Goal: Transaction & Acquisition: Purchase product/service

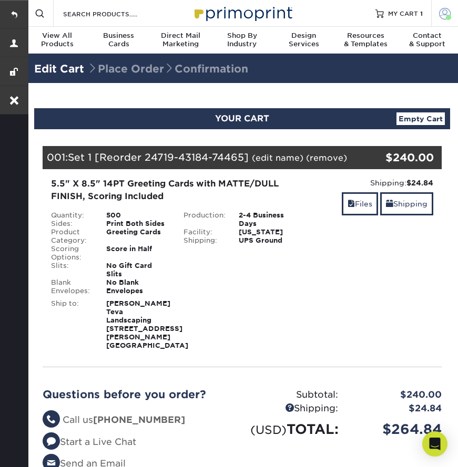
click at [441, 15] on span at bounding box center [445, 13] width 12 height 12
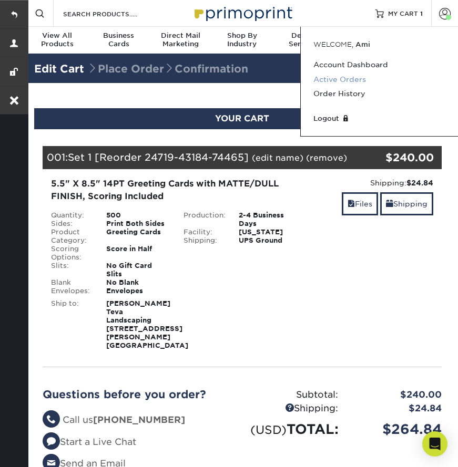
click at [338, 79] on link "Active Orders" at bounding box center [379, 80] width 132 height 14
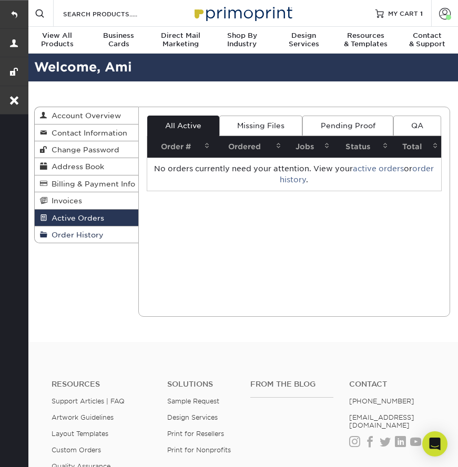
click at [85, 231] on span "Order History" at bounding box center [75, 235] width 56 height 8
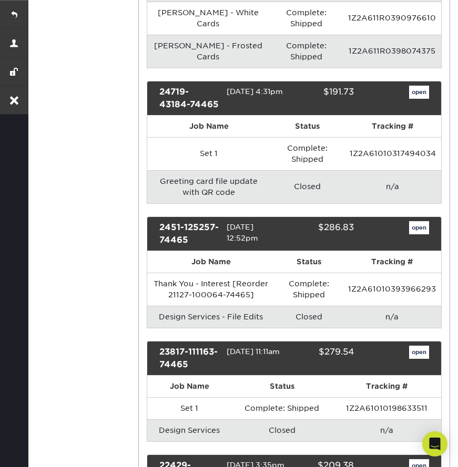
scroll to position [321, 0]
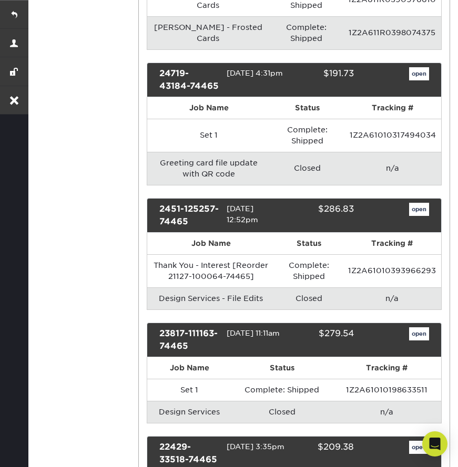
click at [418, 203] on link "open" at bounding box center [419, 210] width 20 height 14
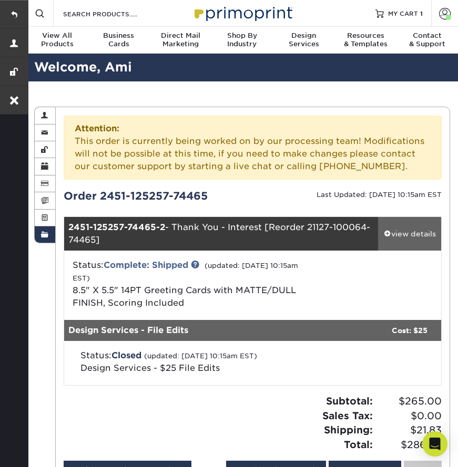
click at [417, 232] on div "view details" at bounding box center [409, 234] width 63 height 11
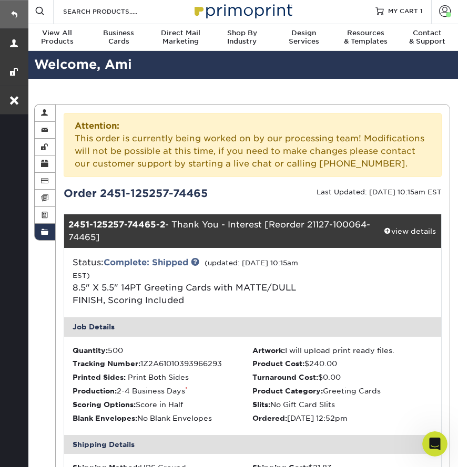
click at [8, 11] on link at bounding box center [14, 14] width 28 height 28
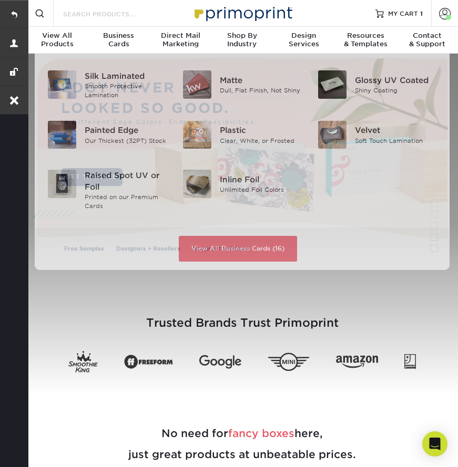
click at [95, 15] on input "Search Products" at bounding box center [113, 13] width 103 height 13
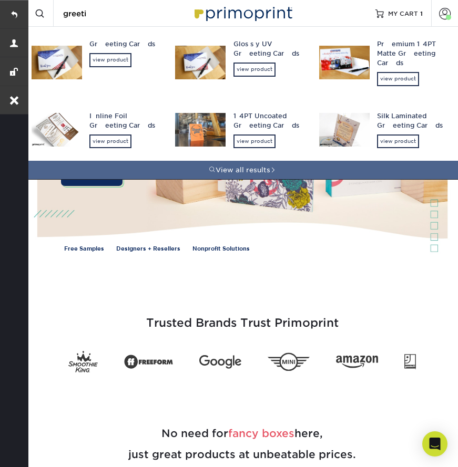
type input "greeti"
drag, startPoint x: 95, startPoint y: 15, endPoint x: 114, endPoint y: 60, distance: 48.5
click at [114, 60] on div "view product" at bounding box center [110, 60] width 42 height 14
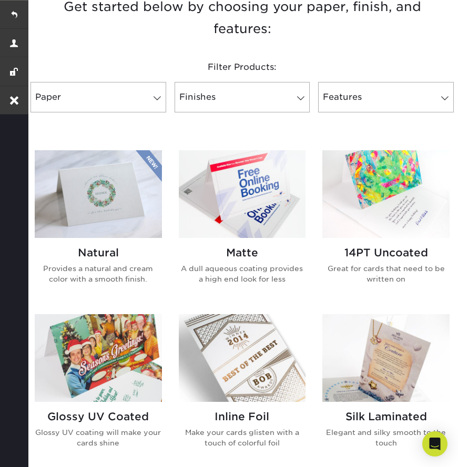
scroll to position [400, 0]
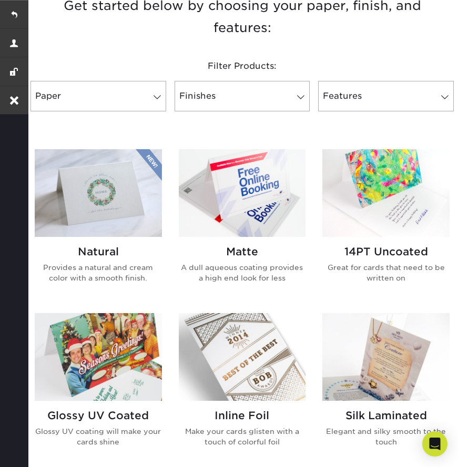
click at [232, 214] on img at bounding box center [242, 193] width 127 height 88
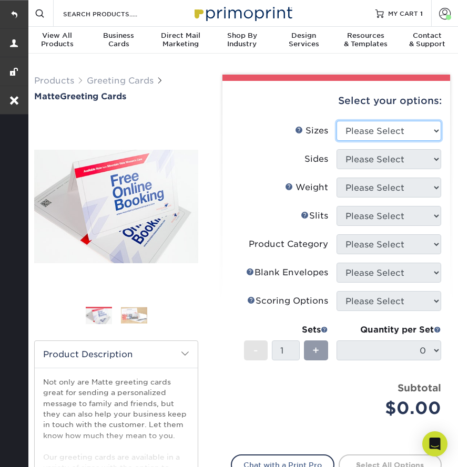
select select "5.50x8.50"
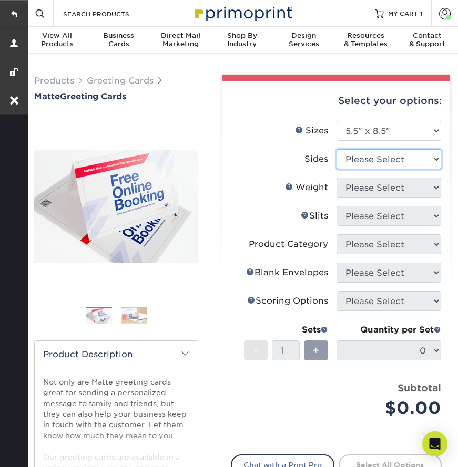
select select "13abbda7-1d64-4f25-8bb2-c179b224825d"
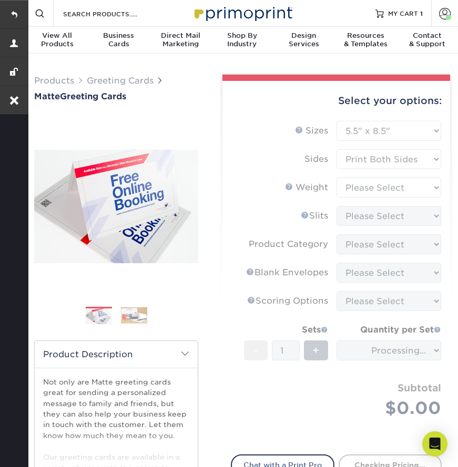
click at [354, 185] on form "Sizes Help Sizes Please Select 4.25" x 11" 5.5" x 8.5" 6" x 9" 6" x 12" 7" x 10…" at bounding box center [336, 281] width 211 height 321
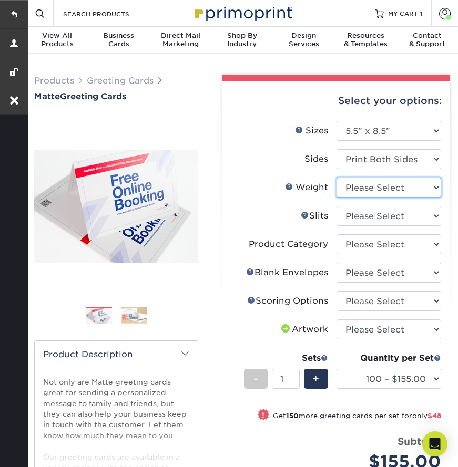
select select "14PT"
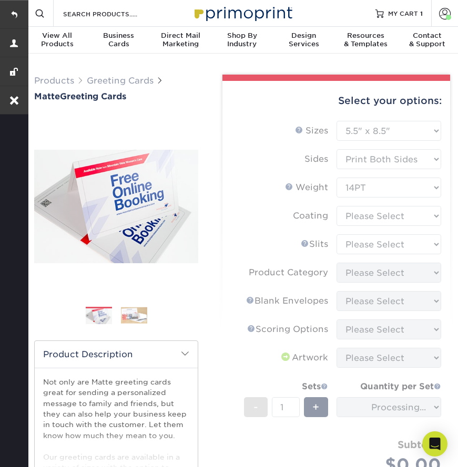
click at [353, 211] on form "Sizes Help Sizes Please Select 4.25" x 11" 5.5" x 8.5" 6" x 9" 6" x 12" 7" x 10…" at bounding box center [336, 310] width 211 height 378
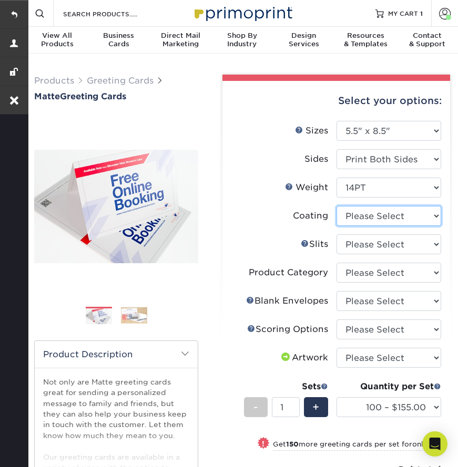
select select "121bb7b5-3b4d-429f-bd8d-bbf80e953313"
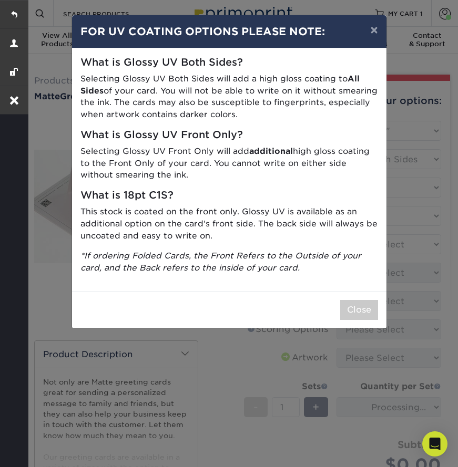
drag, startPoint x: 352, startPoint y: 215, endPoint x: 349, endPoint y: 241, distance: 26.0
click at [349, 243] on div "What is Glossy UV Both Sides? Selecting Glossy UV Both Sides will add a high gl…" at bounding box center [229, 169] width 314 height 243
click at [349, 300] on button "Close" at bounding box center [359, 310] width 38 height 20
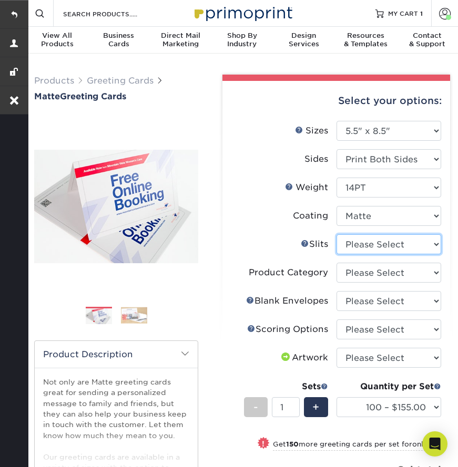
select select "c4055f3c-a707-4a99-931b-ce83690041fd"
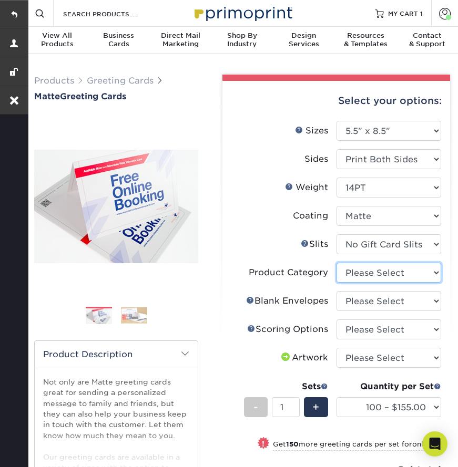
select select "b7f8198f-f281-4438-a52e-cd7a5c5c0cfc"
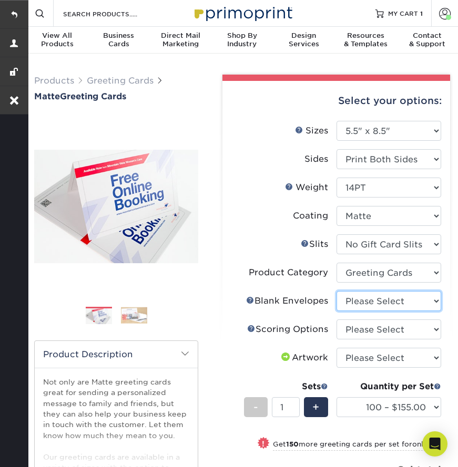
select select "9f137334-7cf0-4a73-8a74-a4df662606ea"
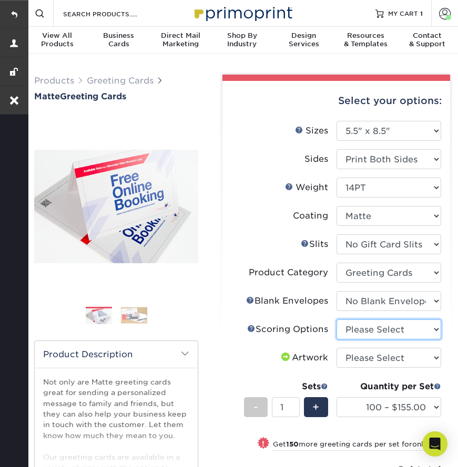
select select "b23166fa-223a-4016-b2d3-d3438452c7d9"
select select "upload"
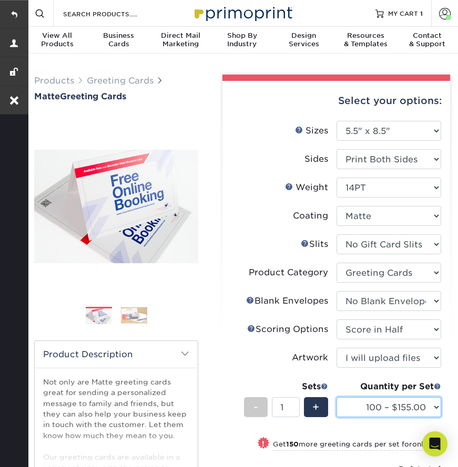
select select "500 – $240.00"
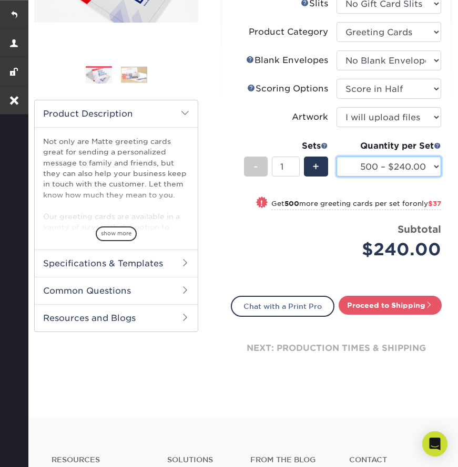
scroll to position [288, 0]
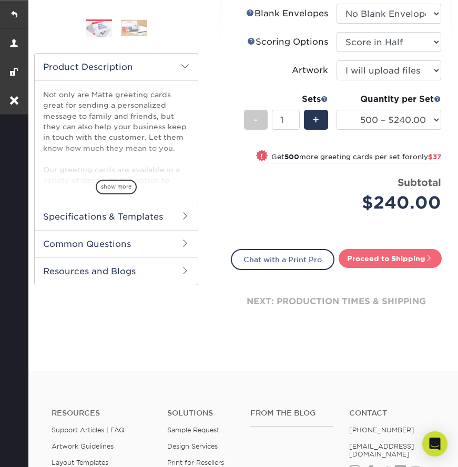
click at [357, 260] on link "Proceed to Shipping" at bounding box center [390, 258] width 103 height 19
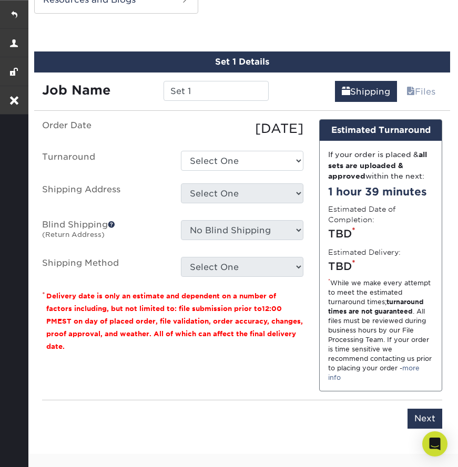
scroll to position [564, 0]
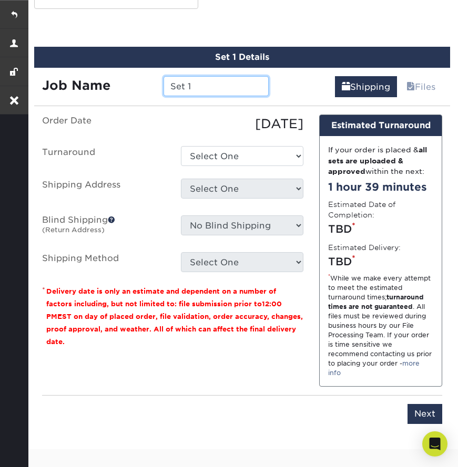
drag, startPoint x: 206, startPoint y: 86, endPoint x: 142, endPoint y: 86, distance: 64.1
click at [142, 86] on div "Job Name Set 1" at bounding box center [155, 86] width 242 height 20
type input "M"
click at [262, 85] on input "Thank You-Interest M_Reorder" at bounding box center [216, 86] width 106 height 20
paste input "2451-125257-74465-2"
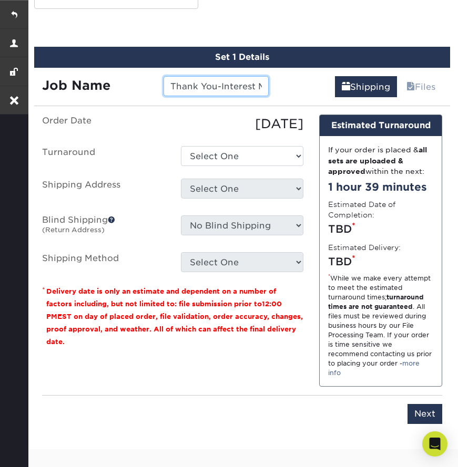
type input "Thank You-Interest M_Reorder 2451-125257-74465-2"
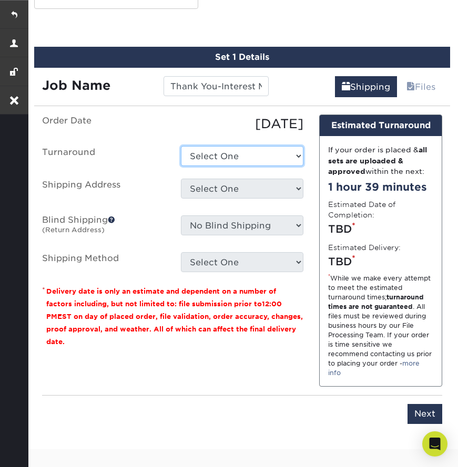
select select "761cd08a-270a-49db-bba1-c5b73adfbe18"
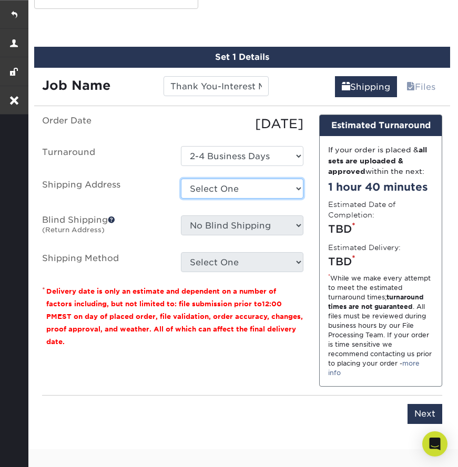
select select "164584"
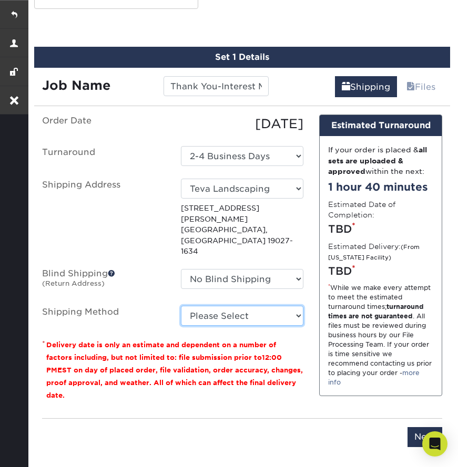
select select "03"
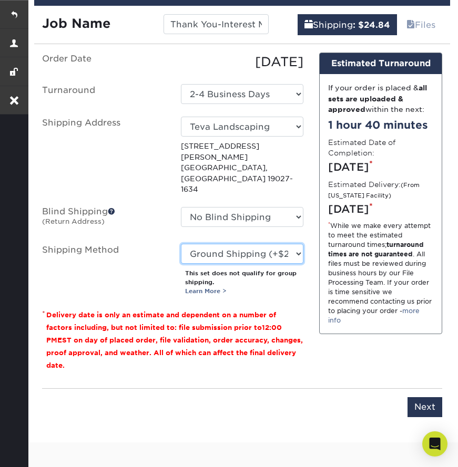
scroll to position [663, 0]
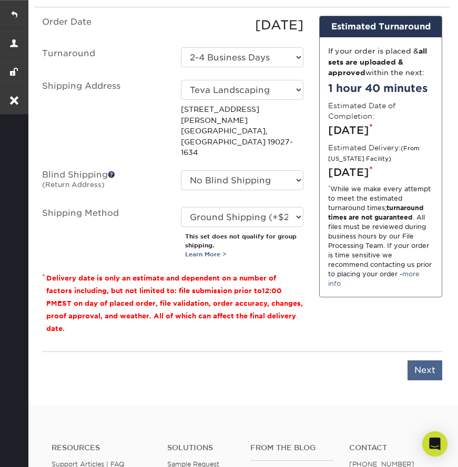
click at [425, 361] on input "Next" at bounding box center [424, 371] width 35 height 20
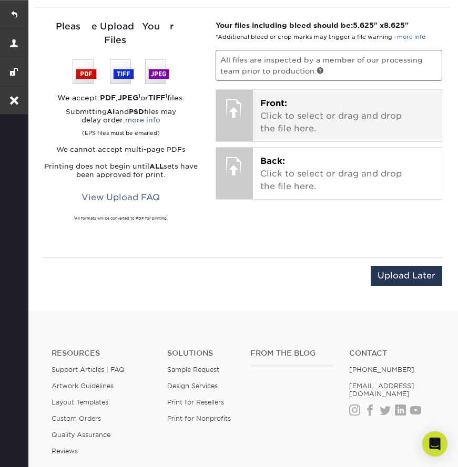
click at [293, 115] on p "Front: Click to select or drag and drop the file here." at bounding box center [347, 116] width 174 height 38
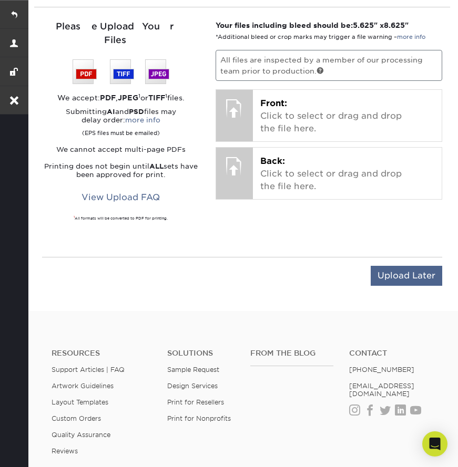
click at [391, 266] on input "Upload Later" at bounding box center [406, 276] width 71 height 20
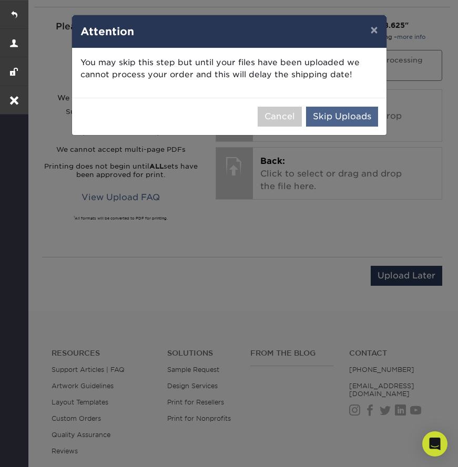
click at [348, 116] on button "Skip Uploads" at bounding box center [342, 117] width 72 height 20
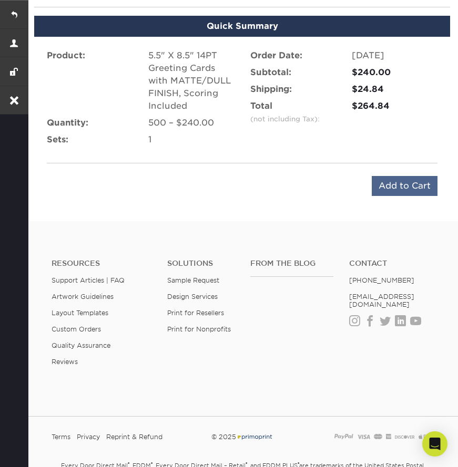
click at [411, 183] on input "Add to Cart" at bounding box center [405, 186] width 66 height 20
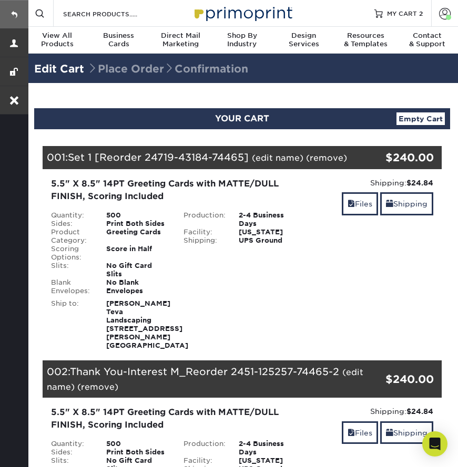
click at [13, 17] on link at bounding box center [14, 14] width 28 height 28
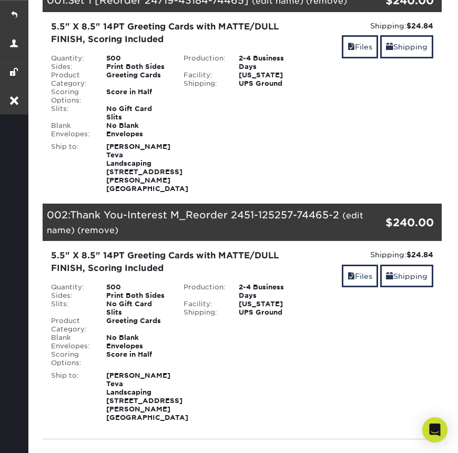
scroll to position [163, 0]
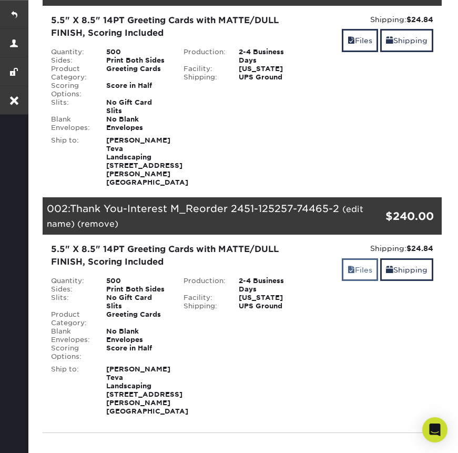
click at [351, 263] on link "Files" at bounding box center [360, 269] width 36 height 23
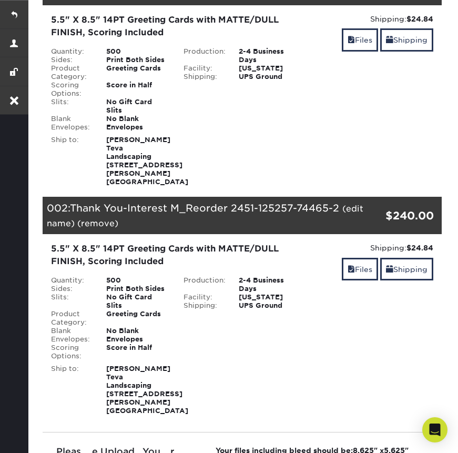
scroll to position [234, 0]
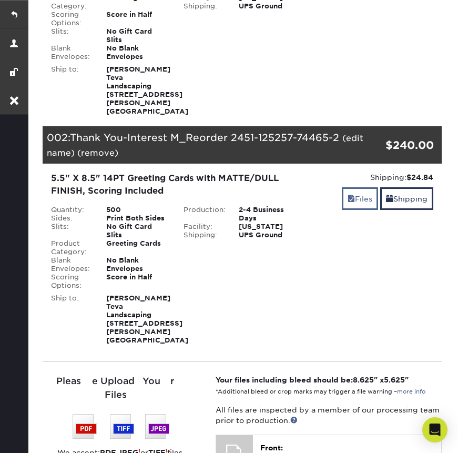
click at [356, 197] on link "Files" at bounding box center [360, 198] width 36 height 23
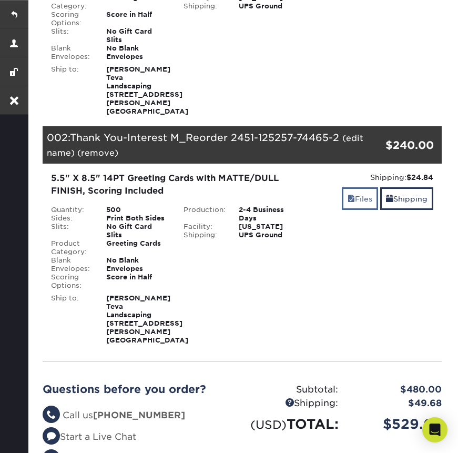
click at [356, 197] on link "Files" at bounding box center [360, 198] width 36 height 23
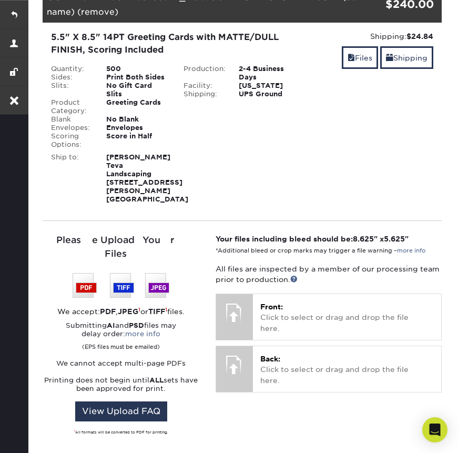
scroll to position [376, 0]
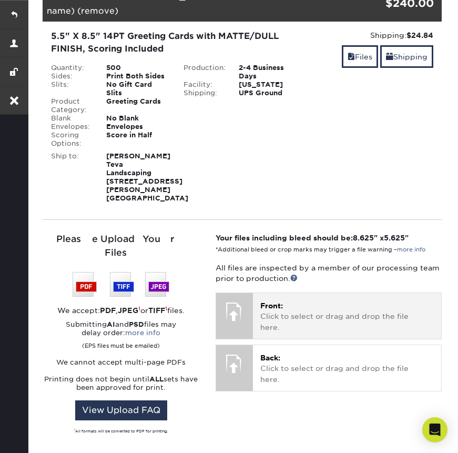
click at [313, 311] on p "Front: Click to select or drag and drop the file here." at bounding box center [346, 316] width 173 height 32
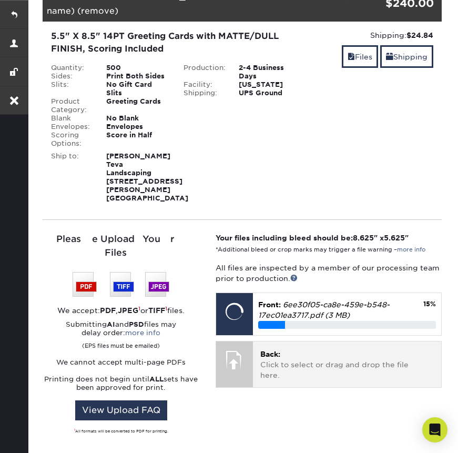
click at [316, 359] on p "Back: Click to select or drag and drop the file here." at bounding box center [346, 365] width 173 height 32
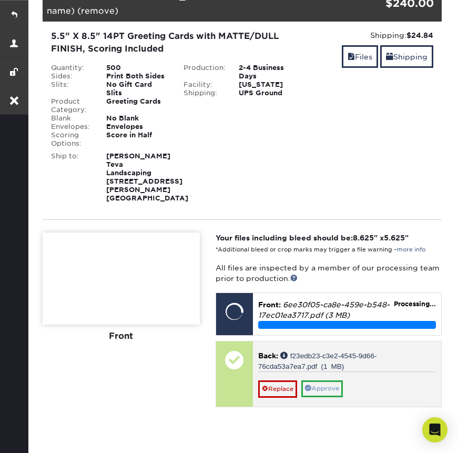
click at [318, 386] on link "Approve" at bounding box center [322, 388] width 42 height 16
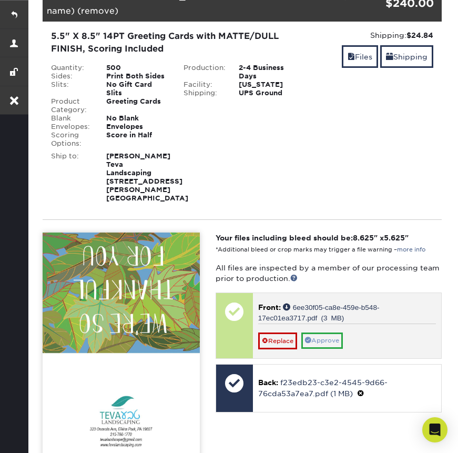
click at [321, 342] on link "Approve" at bounding box center [322, 340] width 42 height 16
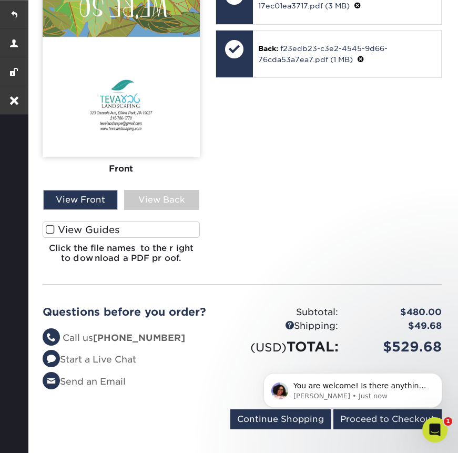
scroll to position [0, 0]
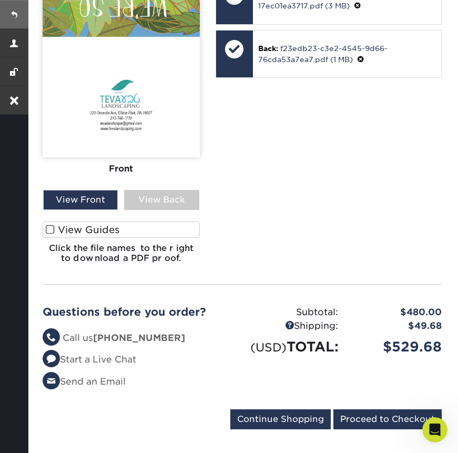
click at [16, 15] on link at bounding box center [14, 14] width 28 height 28
